Goal: Check status: Check status

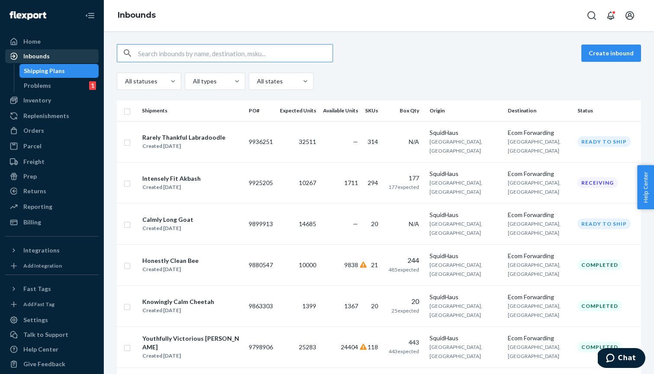
click at [58, 61] on div "Inbounds" at bounding box center [52, 56] width 92 height 12
click at [216, 189] on div "Intensely Fit Akbash Created Sep 5, 2025" at bounding box center [192, 183] width 100 height 18
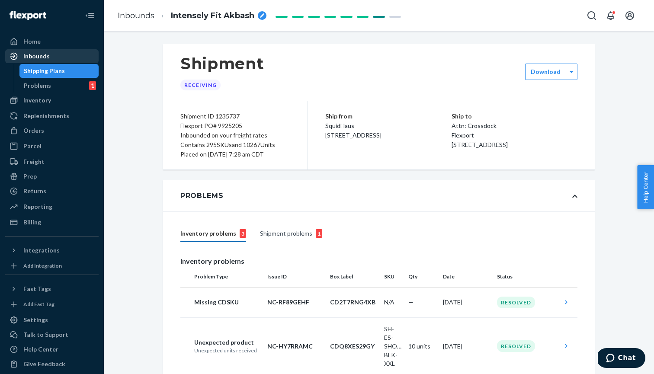
click at [64, 53] on div "Inbounds" at bounding box center [52, 56] width 92 height 12
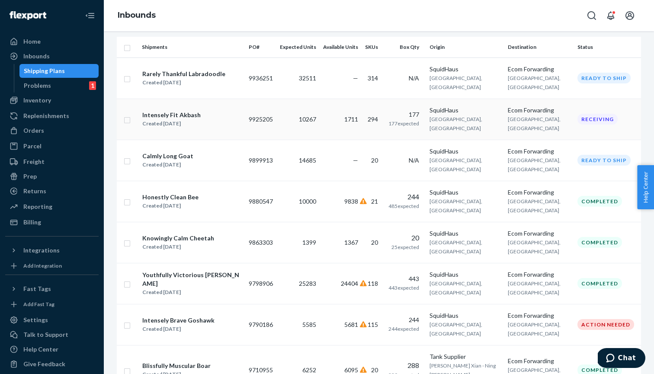
scroll to position [77, 0]
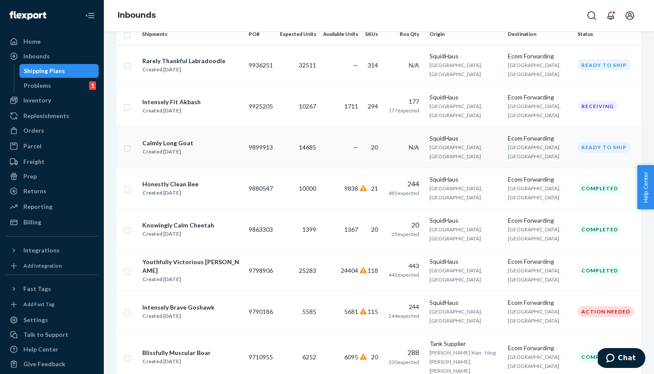
click at [321, 168] on td "—" at bounding box center [341, 147] width 42 height 41
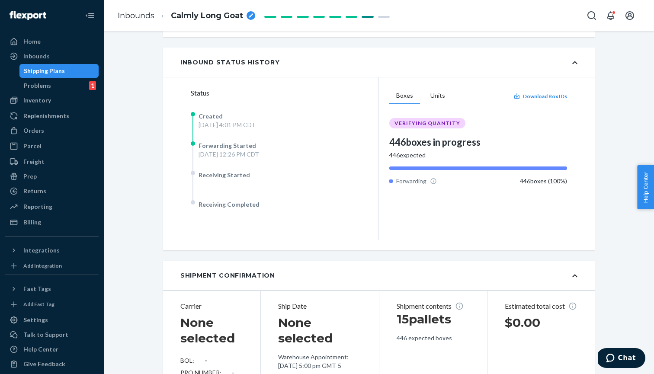
scroll to position [277, 0]
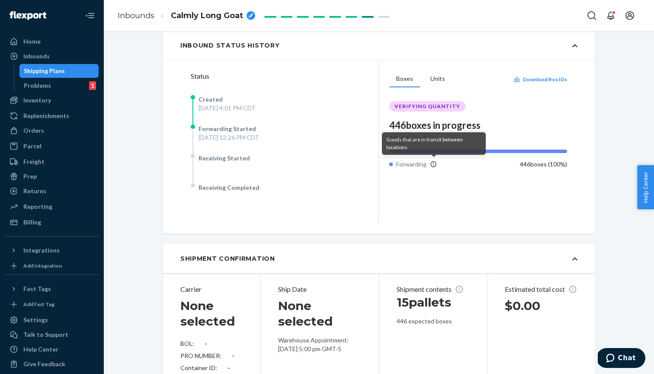
click at [433, 164] on icon at bounding box center [433, 164] width 7 height 7
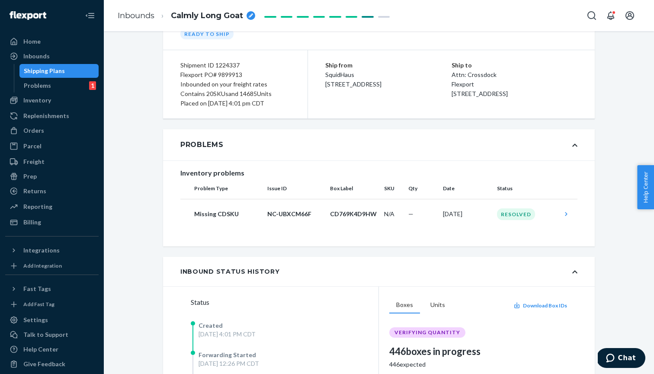
scroll to position [50, 0]
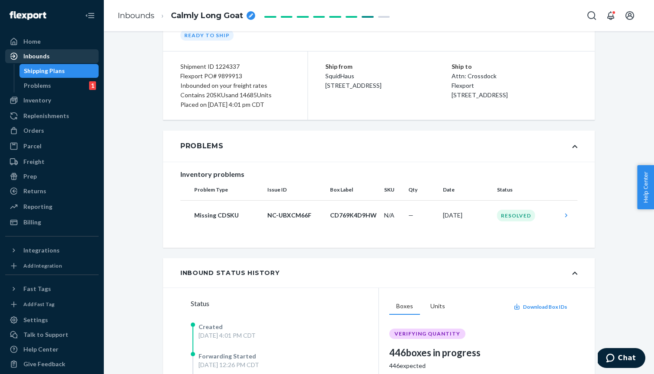
click at [58, 57] on div "Inbounds" at bounding box center [52, 56] width 92 height 12
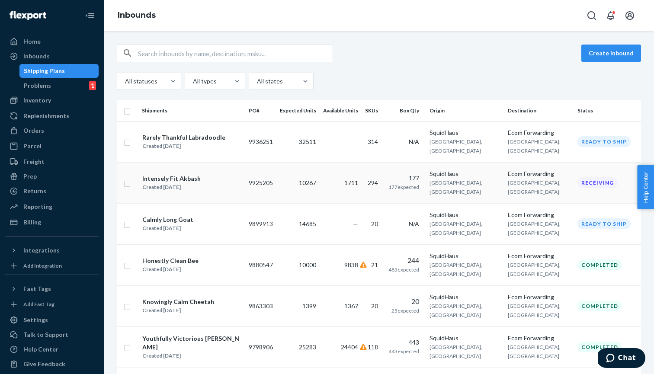
click at [233, 191] on div "Intensely Fit Akbash Created Sep 5, 2025" at bounding box center [192, 183] width 100 height 18
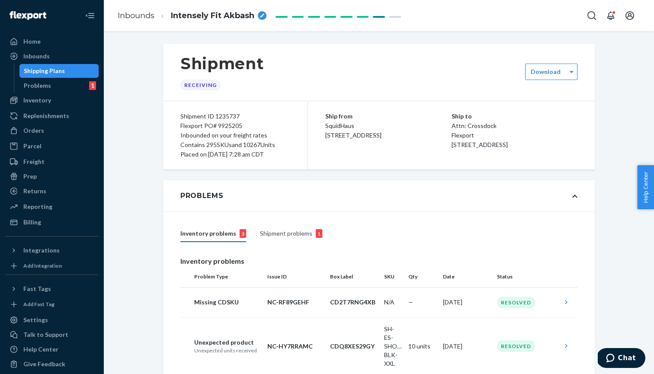
click at [279, 236] on div "Shipment problems 1" at bounding box center [291, 234] width 62 height 16
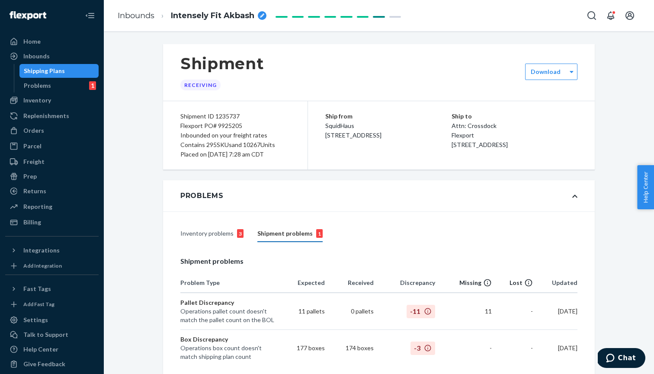
click at [226, 235] on div "Inventory problems 3" at bounding box center [211, 234] width 63 height 16
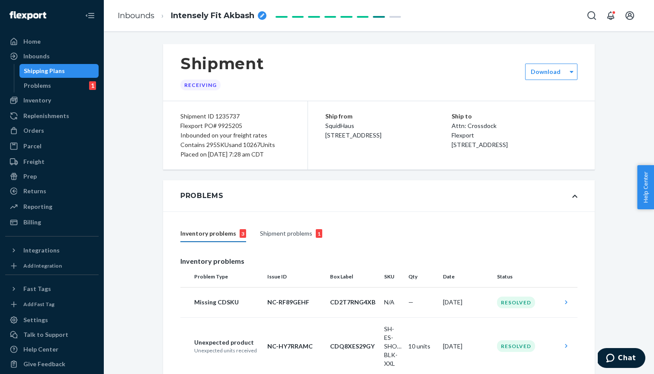
click at [274, 231] on div "Shipment problems 1" at bounding box center [291, 234] width 62 height 16
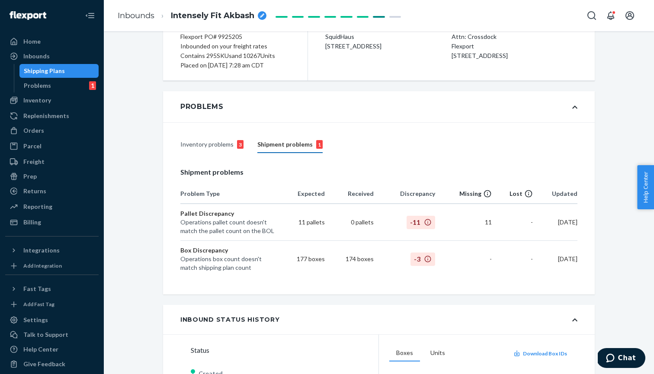
scroll to position [96, 0]
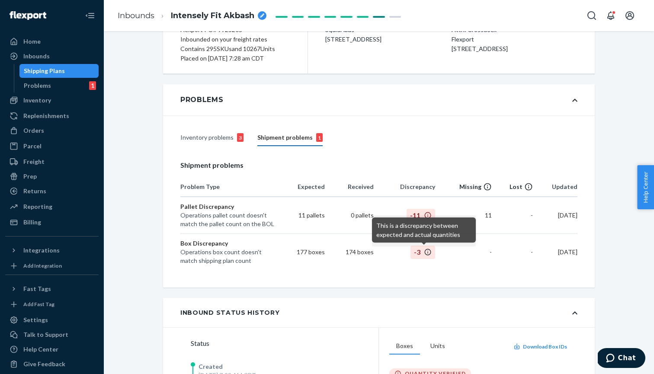
click at [425, 252] on icon at bounding box center [428, 252] width 8 height 8
click at [446, 239] on div "This is a discrepancy between expected and actual quantities" at bounding box center [424, 230] width 104 height 25
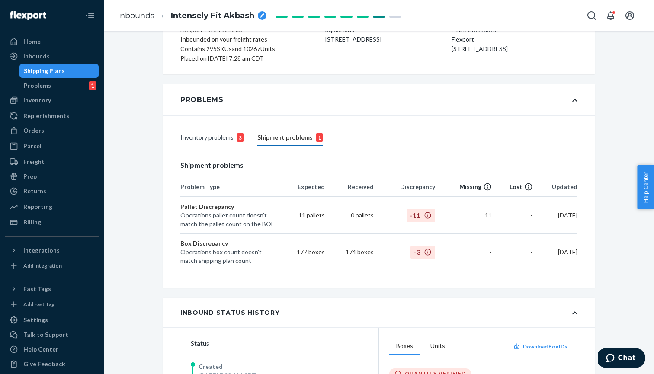
click at [471, 150] on div "Inventory problems 3 Shipment problems 1" at bounding box center [378, 138] width 397 height 30
